Goal: Obtain resource: Obtain resource

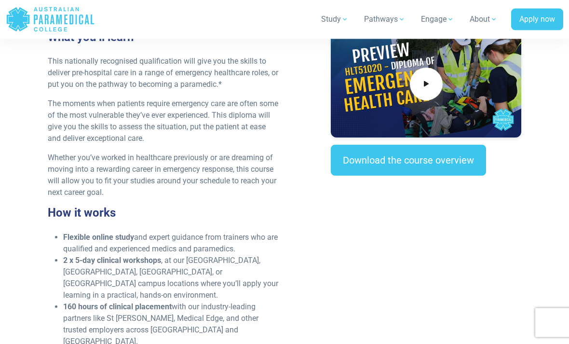
scroll to position [297, 0]
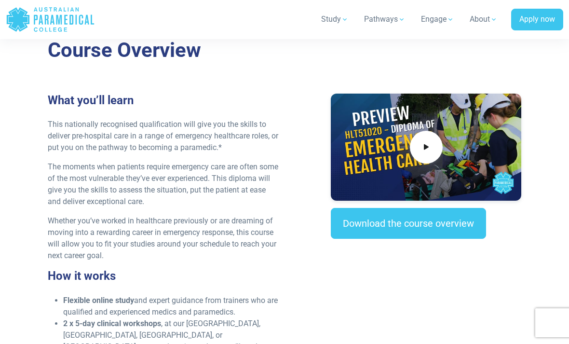
click at [438, 219] on link "Download the course overview" at bounding box center [408, 223] width 155 height 31
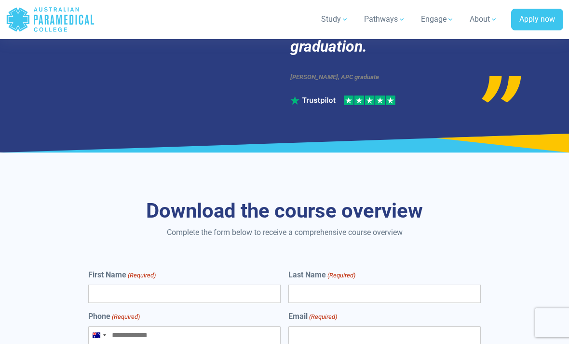
scroll to position [5393, 0]
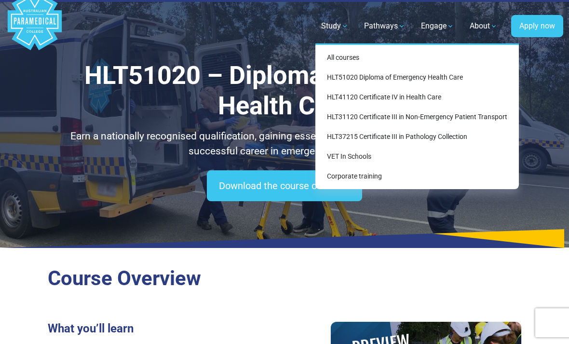
scroll to position [18, 0]
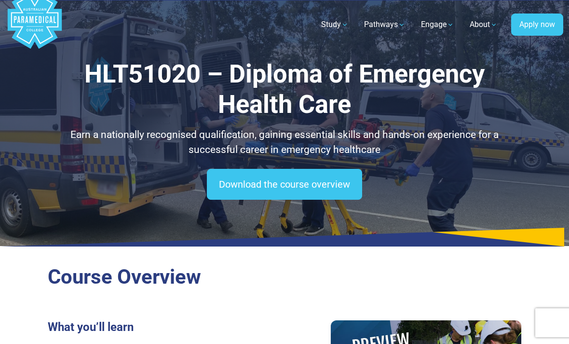
click at [516, 213] on div "HLT51020 – Diploma of Emergency Health Care Earn a nationally recognised qualif…" at bounding box center [284, 114] width 569 height 264
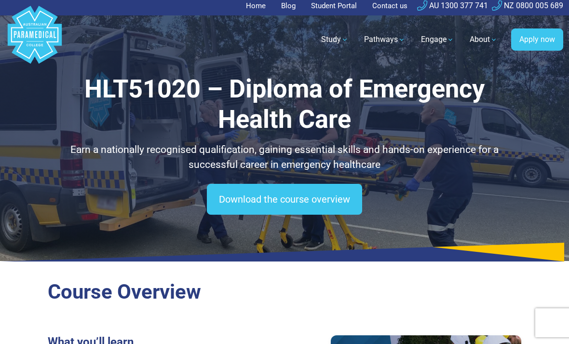
scroll to position [0, 0]
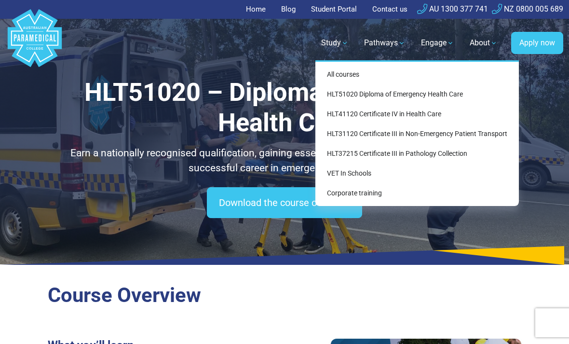
click at [420, 115] on link "HLT41120 Certificate IV in Health Care" at bounding box center [417, 114] width 196 height 18
click at [543, 121] on div "HLT51020 – Diploma of Emergency Health Care Earn a nationally recognised qualif…" at bounding box center [284, 132] width 569 height 264
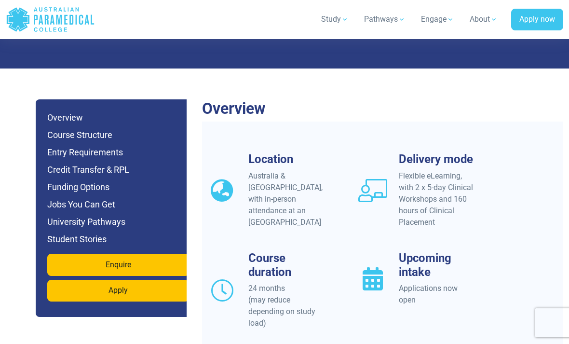
scroll to position [860, 0]
click at [89, 215] on h6 "University Pathways" at bounding box center [118, 222] width 142 height 14
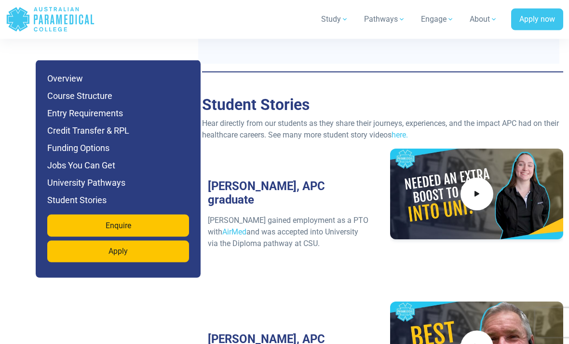
scroll to position [4307, 0]
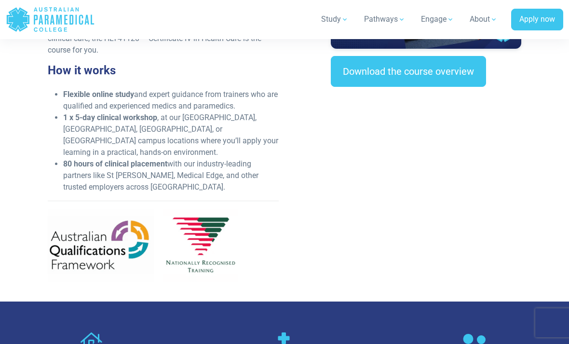
scroll to position [366, 0]
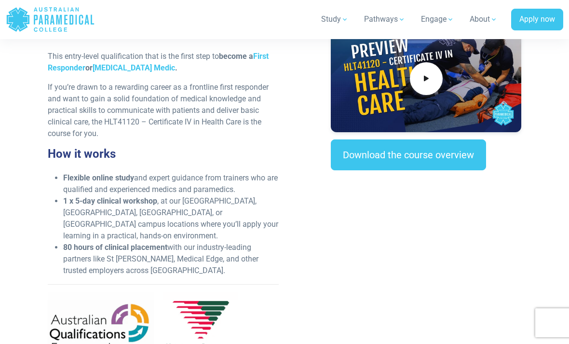
click at [439, 145] on link "Download the course overview" at bounding box center [408, 154] width 155 height 31
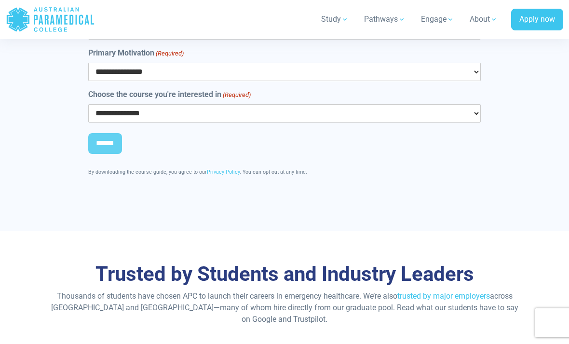
scroll to position [4528, 0]
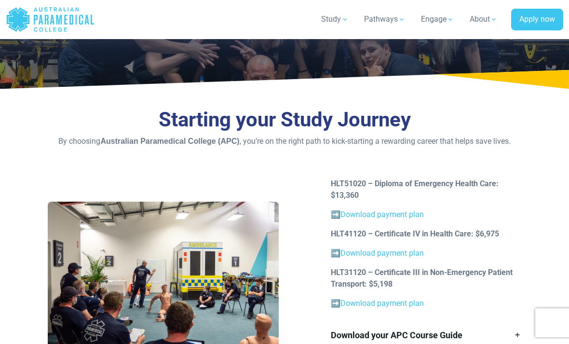
scroll to position [113, 0]
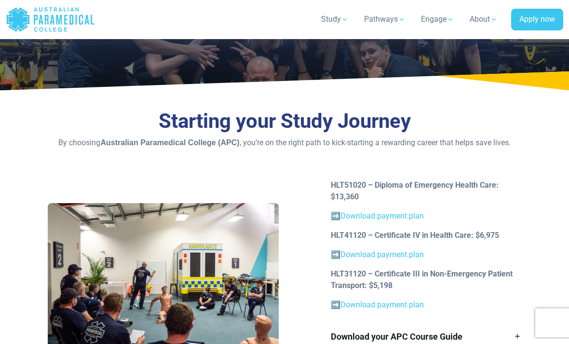
click at [396, 251] on link "Download payment plan" at bounding box center [382, 254] width 83 height 9
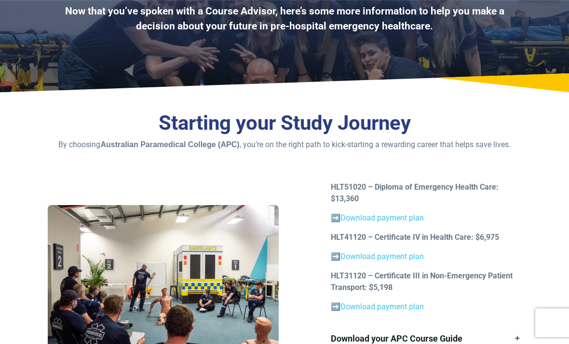
scroll to position [0, 0]
